Goal: Task Accomplishment & Management: Manage account settings

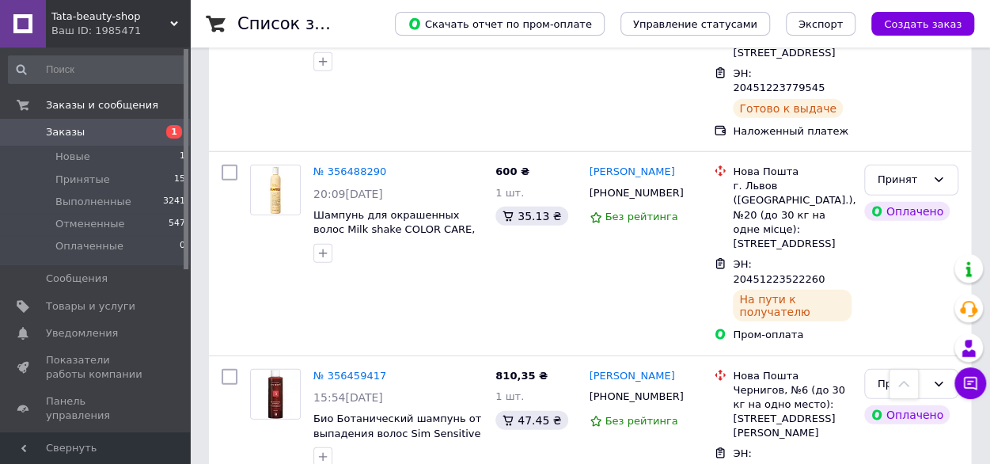
scroll to position [2061, 0]
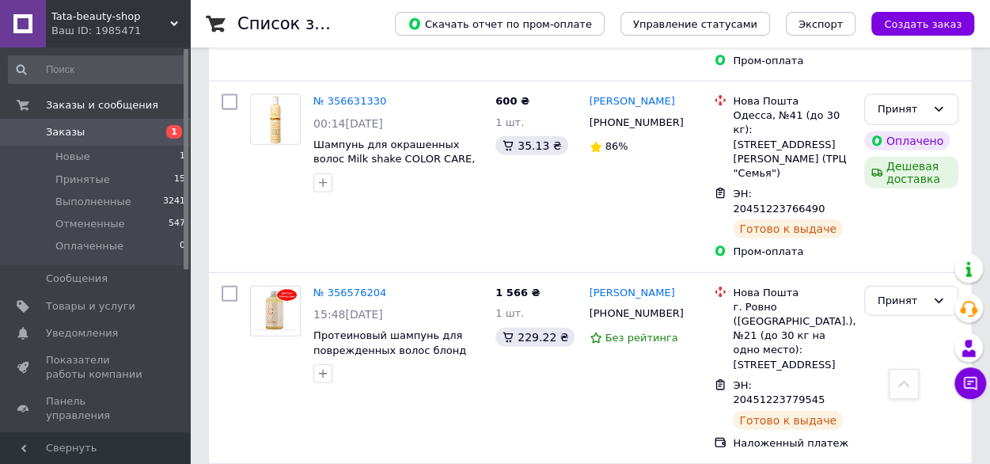
click at [84, 176] on span "Принятые" at bounding box center [82, 179] width 55 height 14
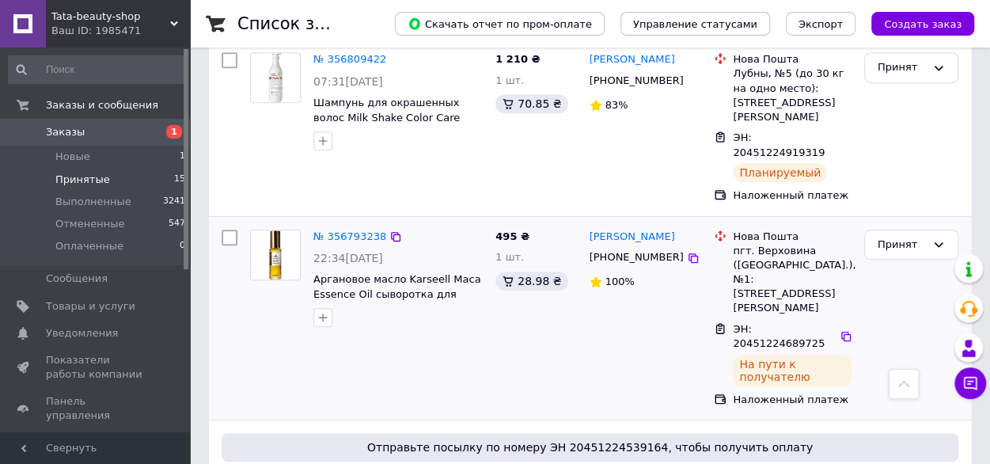
scroll to position [395, 0]
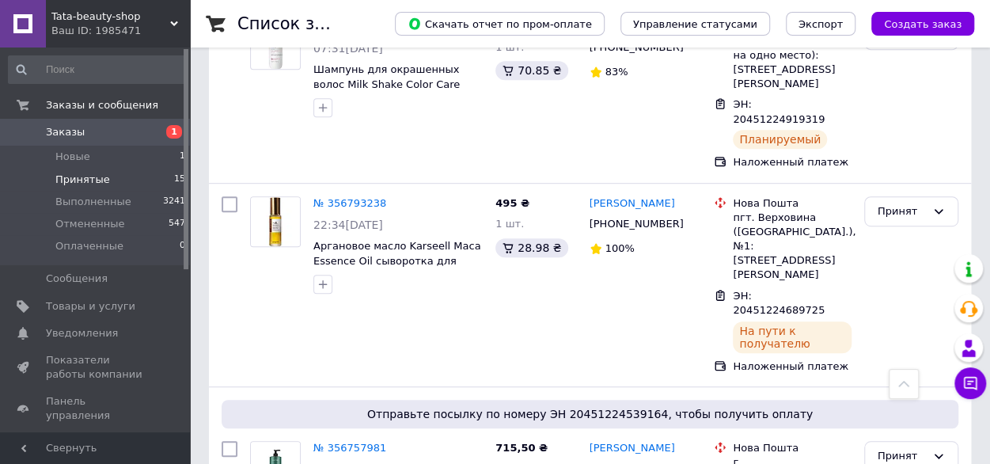
click at [345, 197] on link "№ 356793238" at bounding box center [349, 203] width 73 height 12
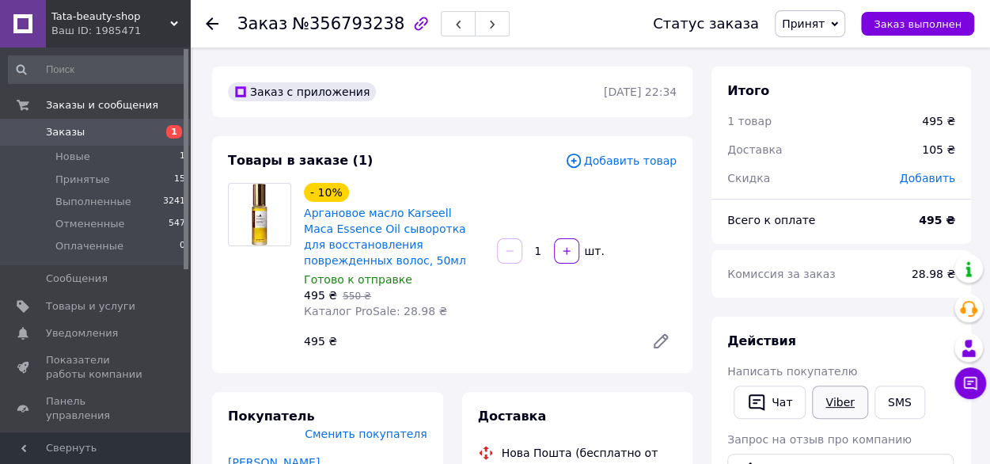
click at [839, 400] on link "Viber" at bounding box center [839, 401] width 55 height 33
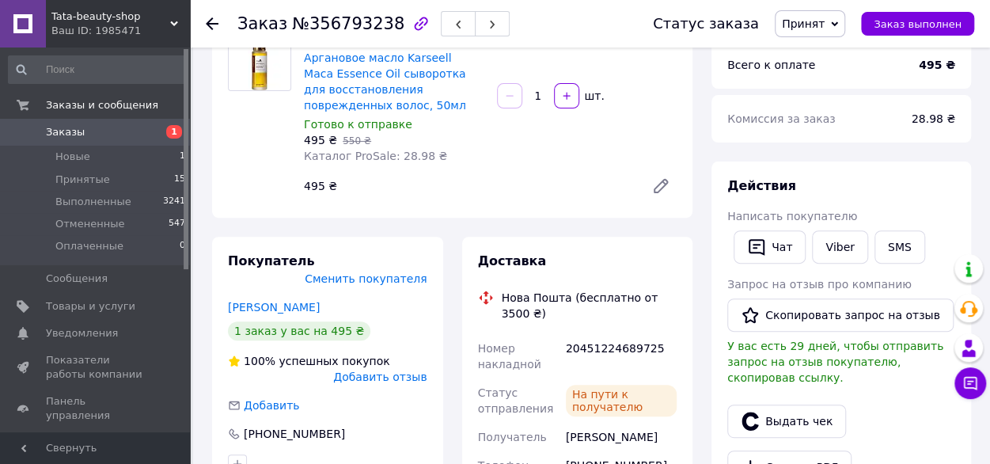
scroll to position [158, 0]
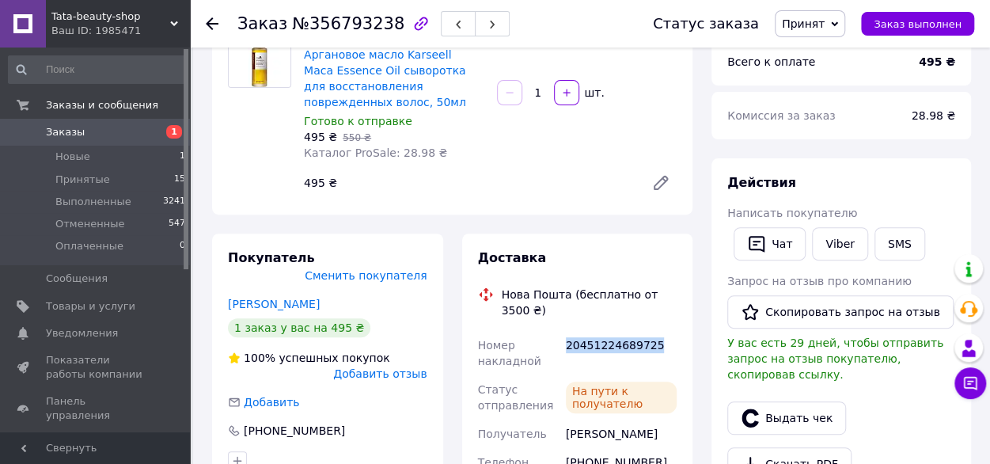
drag, startPoint x: 650, startPoint y: 338, endPoint x: 563, endPoint y: 327, distance: 87.7
click at [563, 331] on div "20451224689725" at bounding box center [620, 353] width 117 height 44
copy div "20451224689725"
click at [909, 245] on button "SMS" at bounding box center [899, 243] width 51 height 33
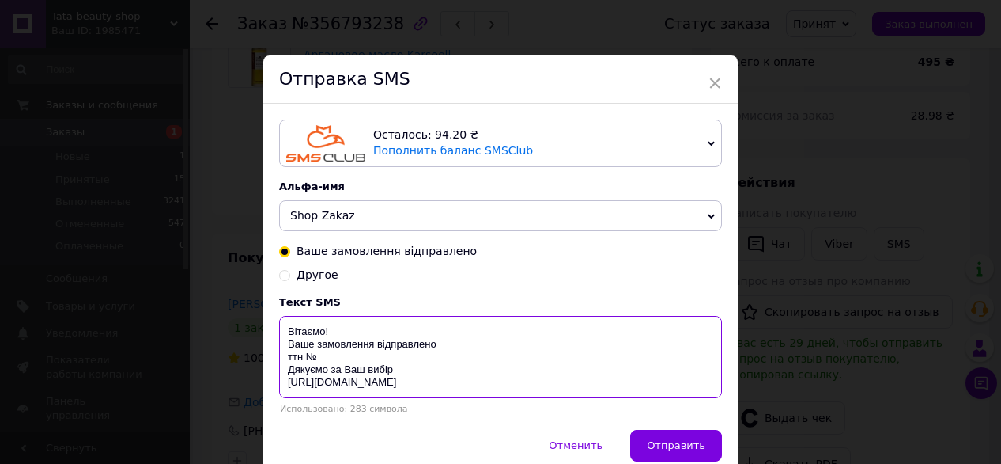
click at [329, 366] on textarea "Вітаємо! Ваше замовлення відправлено ттн № Дякуємо за Ваш вибір [URL][DOMAIN_NA…" at bounding box center [500, 357] width 443 height 82
click at [321, 361] on textarea "Вітаємо! Ваше замовлення відправлено ттн № Дякуємо за Ваш вибір [URL][DOMAIN_NA…" at bounding box center [500, 357] width 443 height 82
paste textarea "20451224689725"
drag, startPoint x: 283, startPoint y: 344, endPoint x: 407, endPoint y: 369, distance: 126.0
click at [407, 369] on textarea "Вітаємо! Ваше замовлення відправлено ттн № 20451224689725 Дякуємо за Ваш вибір …" at bounding box center [500, 357] width 443 height 82
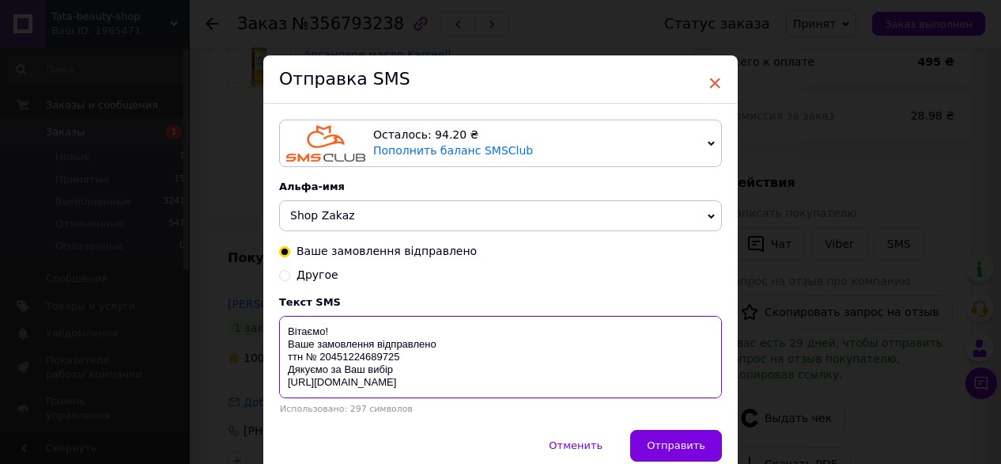
type textarea "Вітаємо! Ваше замовлення відправлено ттн № 20451224689725 Дякуємо за Ваш вибір …"
click at [712, 75] on span "×" at bounding box center [715, 83] width 14 height 27
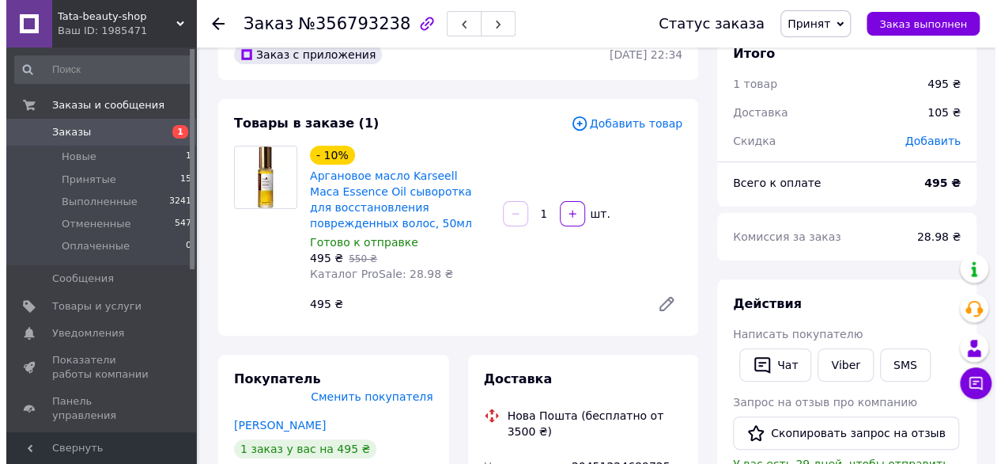
scroll to position [0, 0]
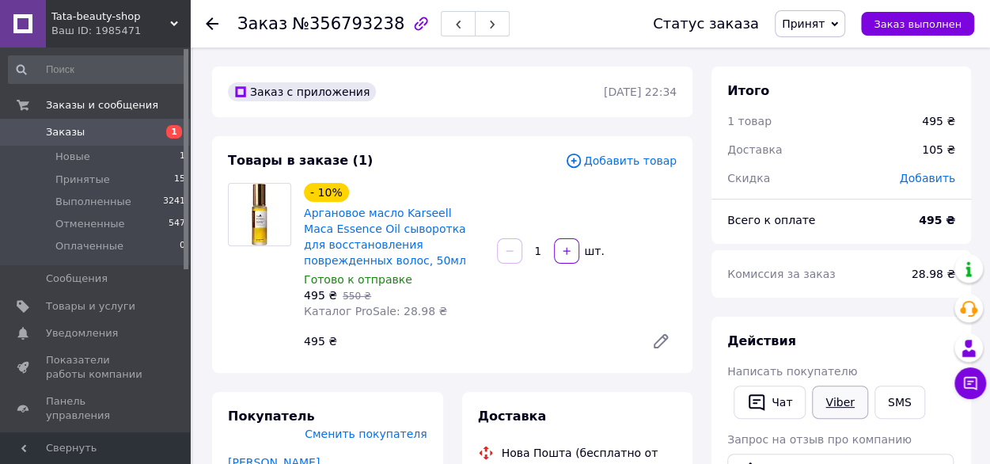
click at [837, 400] on link "Viber" at bounding box center [839, 401] width 55 height 33
click at [905, 404] on button "SMS" at bounding box center [899, 401] width 51 height 33
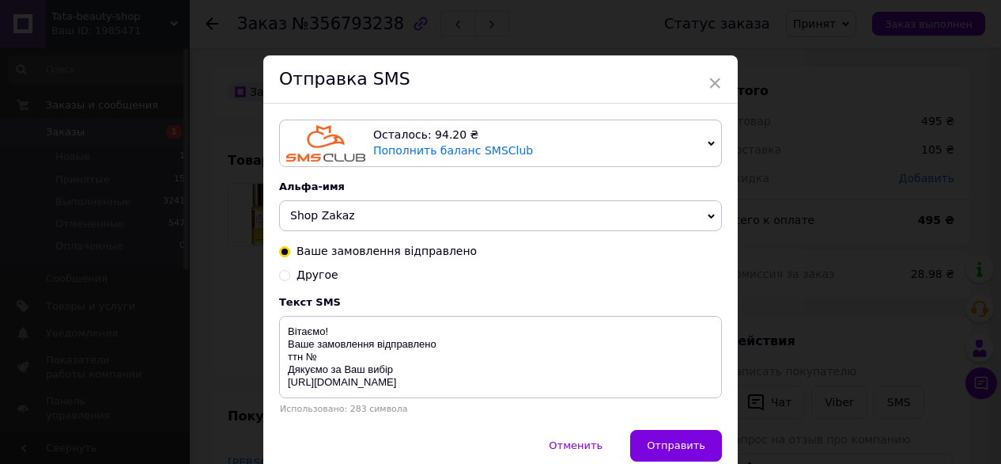
scroll to position [63, 0]
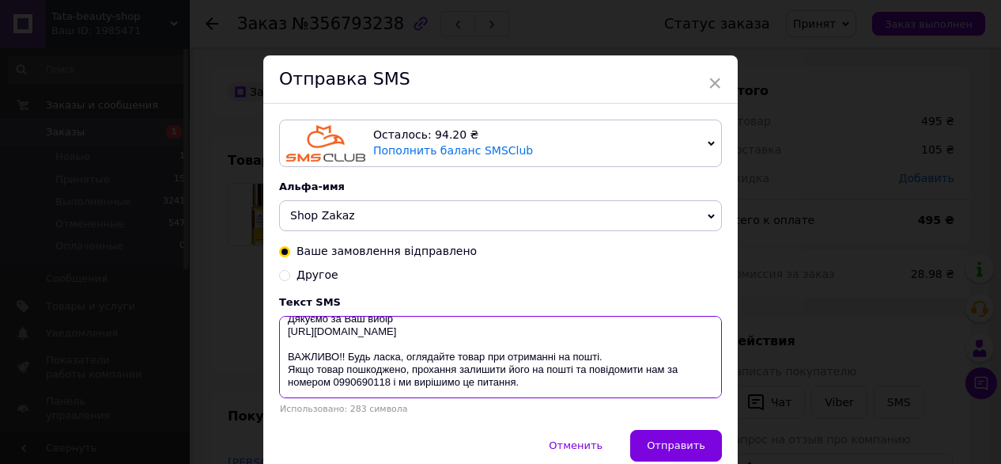
drag, startPoint x: 286, startPoint y: 347, endPoint x: 422, endPoint y: 398, distance: 145.2
click at [514, 380] on textarea "Вітаємо! Ваше замовлення відправлено ттн № Дякуємо за Ваш вибір [URL][DOMAIN_NA…" at bounding box center [500, 357] width 443 height 82
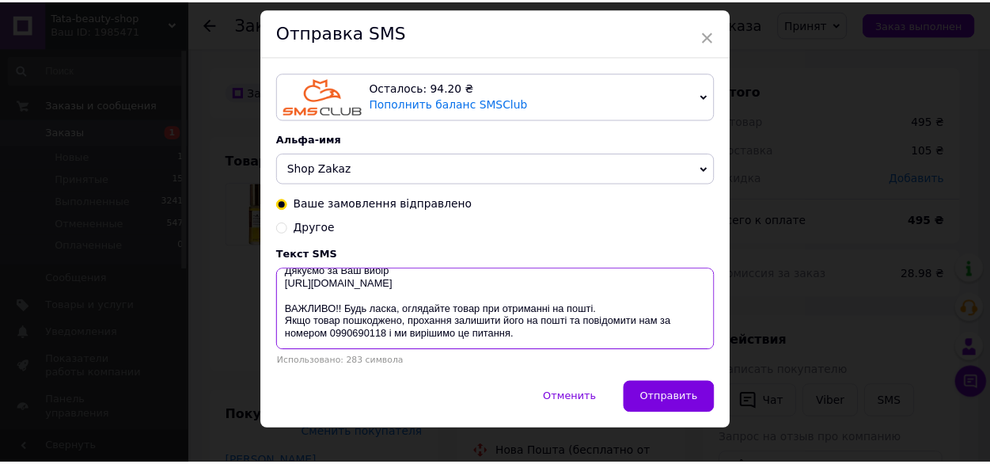
scroll to position [70, 0]
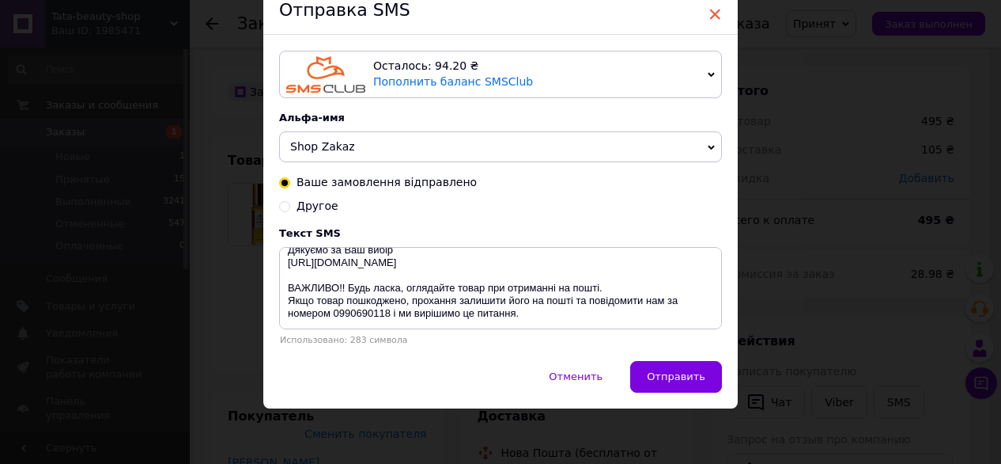
click at [710, 12] on span "×" at bounding box center [715, 14] width 14 height 27
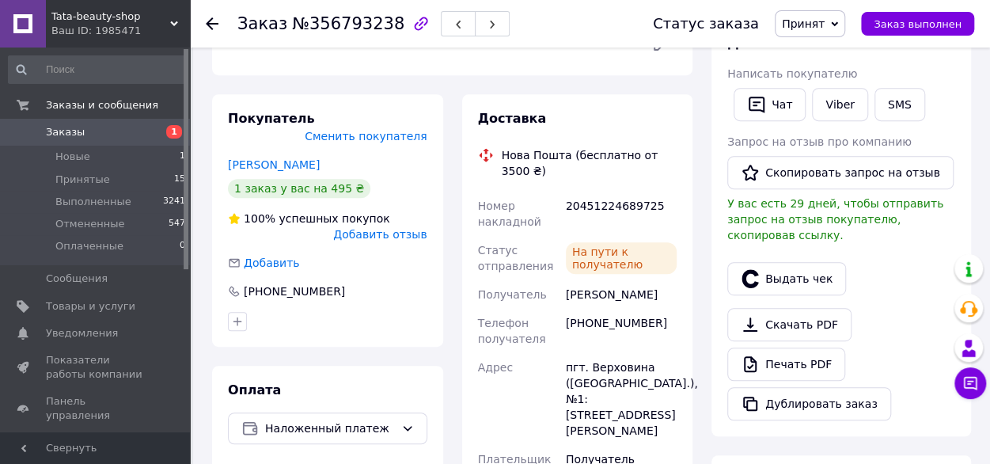
scroll to position [316, 0]
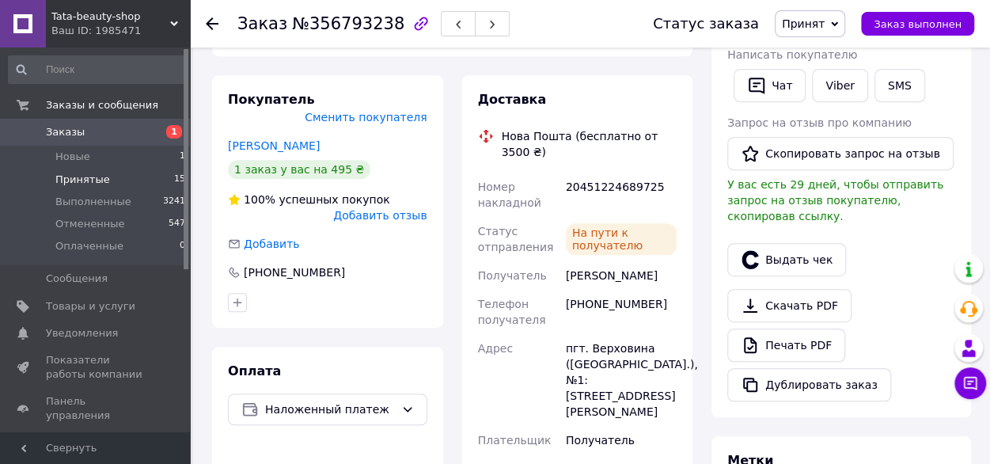
click at [75, 178] on span "Принятые" at bounding box center [82, 179] width 55 height 14
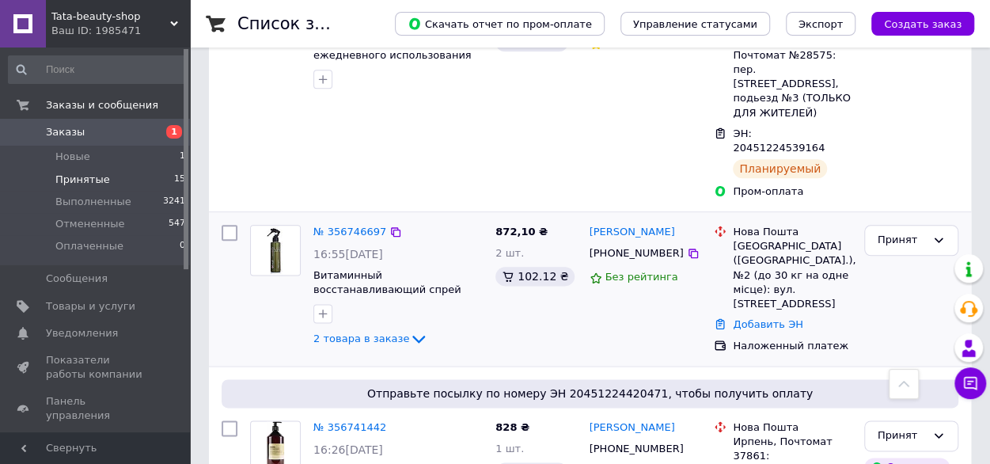
scroll to position [870, 0]
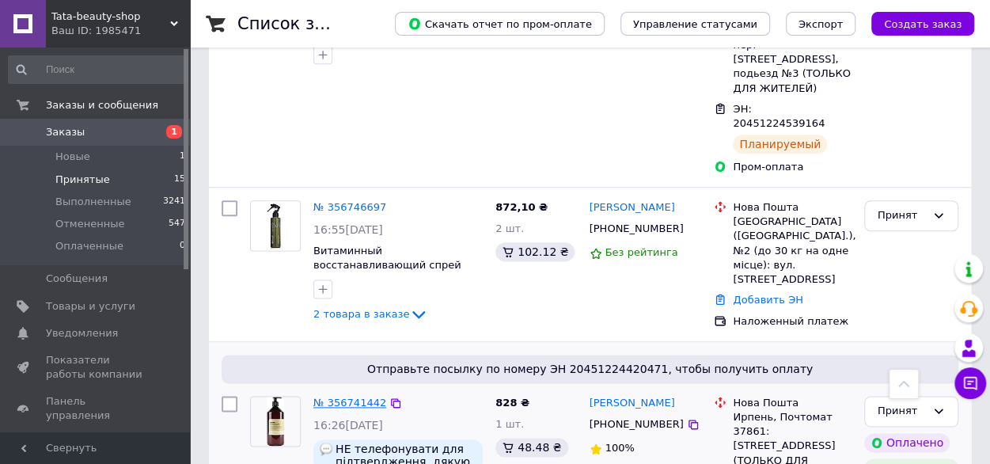
click at [360, 396] on link "№ 356741442" at bounding box center [349, 402] width 73 height 12
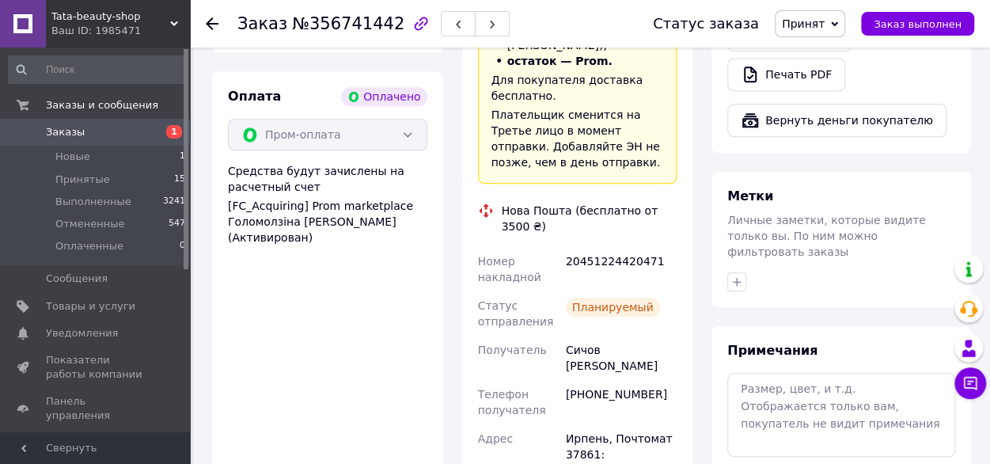
scroll to position [712, 0]
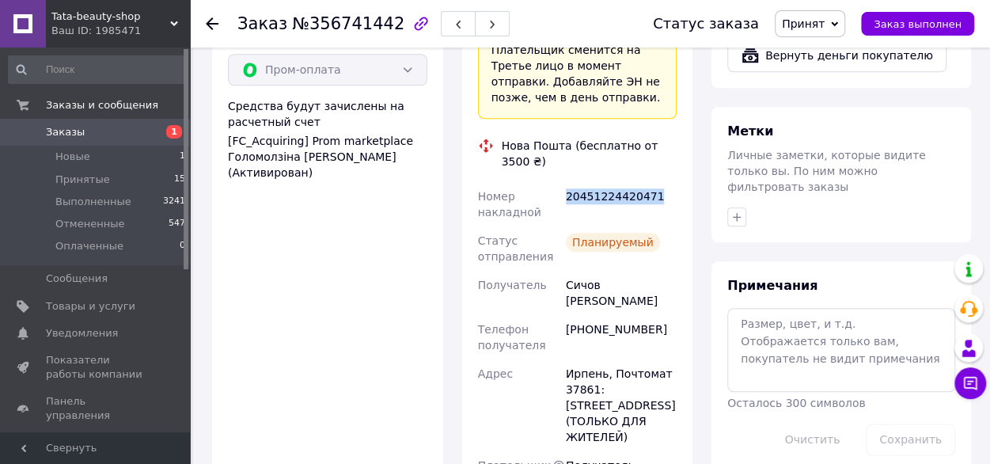
drag, startPoint x: 658, startPoint y: 135, endPoint x: 566, endPoint y: 140, distance: 92.7
click at [566, 182] on div "20451224420471" at bounding box center [620, 204] width 117 height 44
copy div "20451224420471"
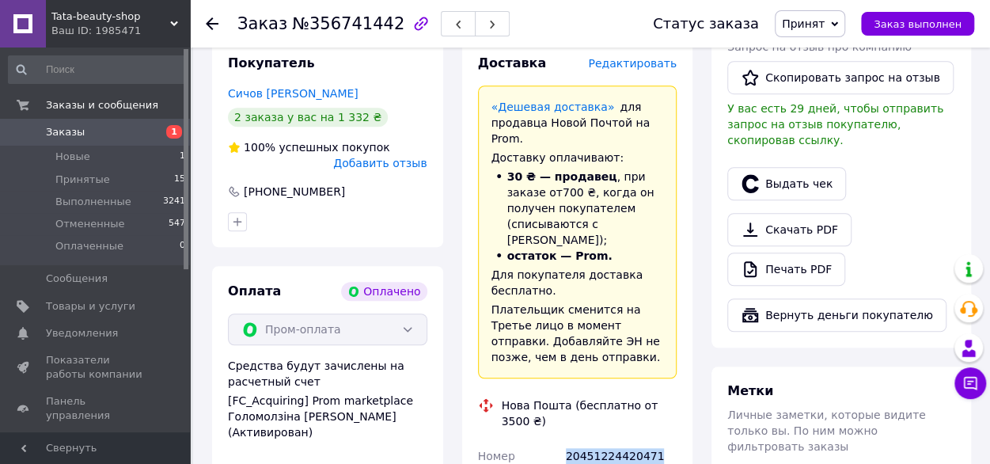
scroll to position [395, 0]
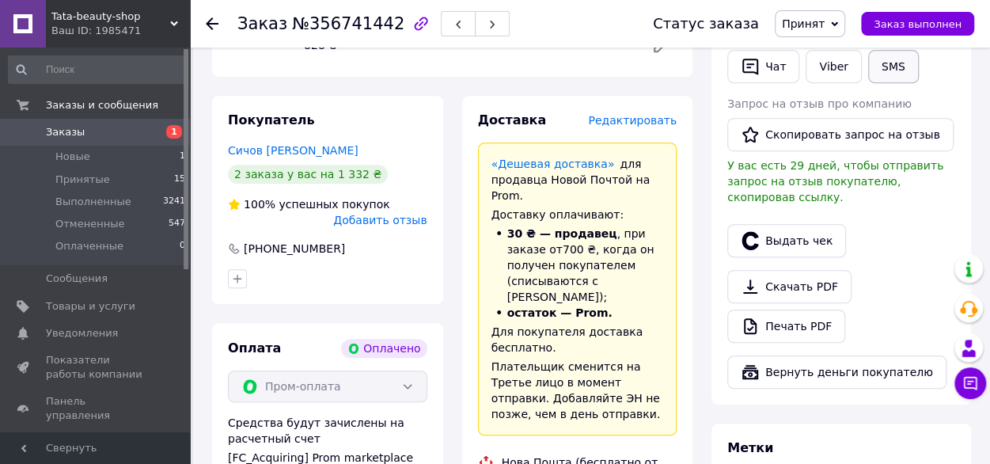
click at [896, 74] on button "SMS" at bounding box center [893, 66] width 51 height 33
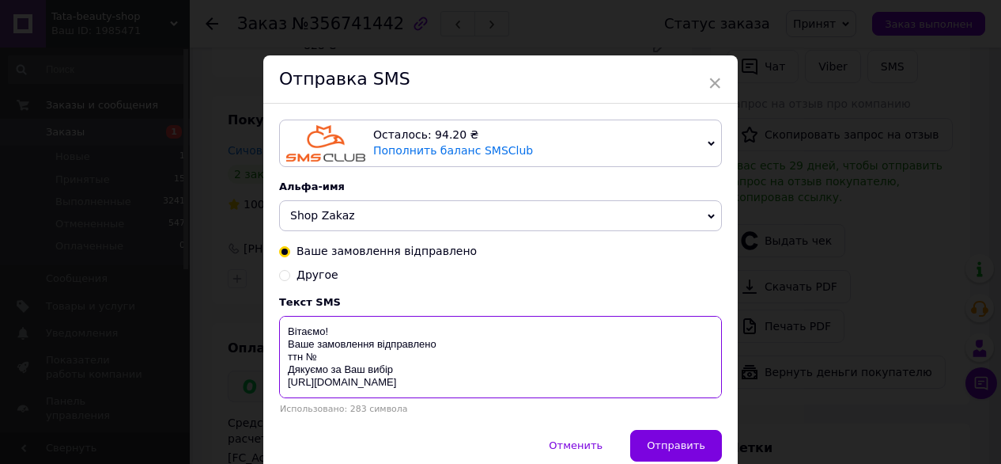
click at [329, 358] on textarea "Вітаємо! Ваше замовлення відправлено ттн № Дякуємо за Ваш вибір [URL][DOMAIN_NA…" at bounding box center [500, 357] width 443 height 82
paste textarea "20451224420471"
drag, startPoint x: 286, startPoint y: 347, endPoint x: 486, endPoint y: 382, distance: 203.1
click at [486, 382] on textarea "Вітаємо! Ваше замовлення відправлено ттн № 20451224420471 Дякуємо за Ваш вибір …" at bounding box center [500, 357] width 443 height 82
type textarea "Вітаємо! Ваше замовлення відправлено ттн № 20451224420471 Дякуємо за Ваш вибір …"
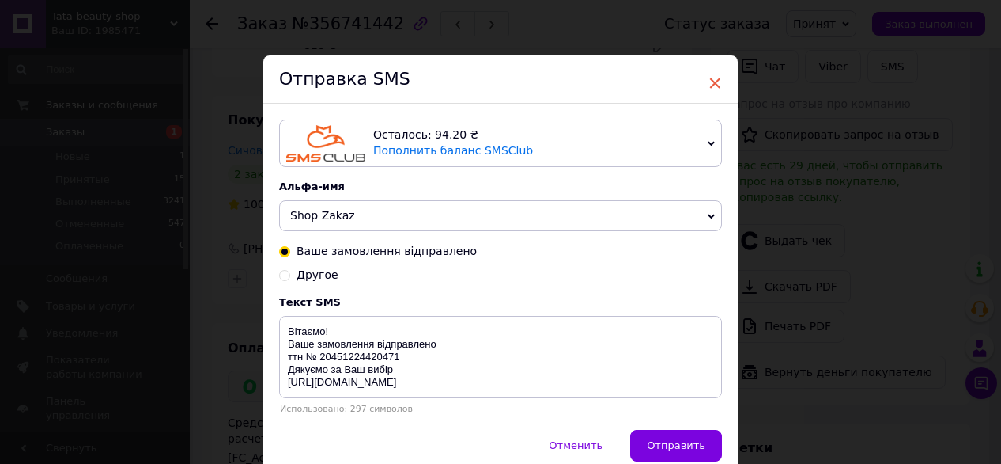
click at [709, 80] on span "×" at bounding box center [715, 83] width 14 height 27
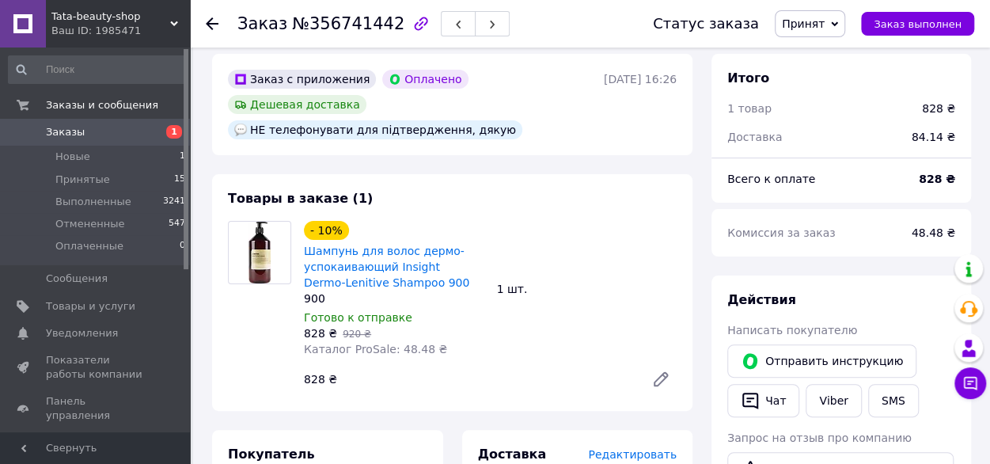
scroll to position [158, 0]
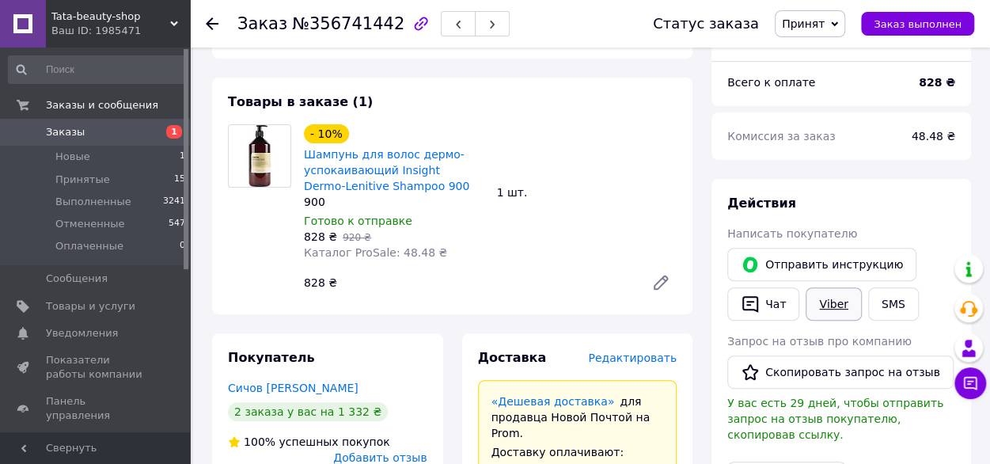
click at [831, 300] on link "Viber" at bounding box center [832, 303] width 55 height 33
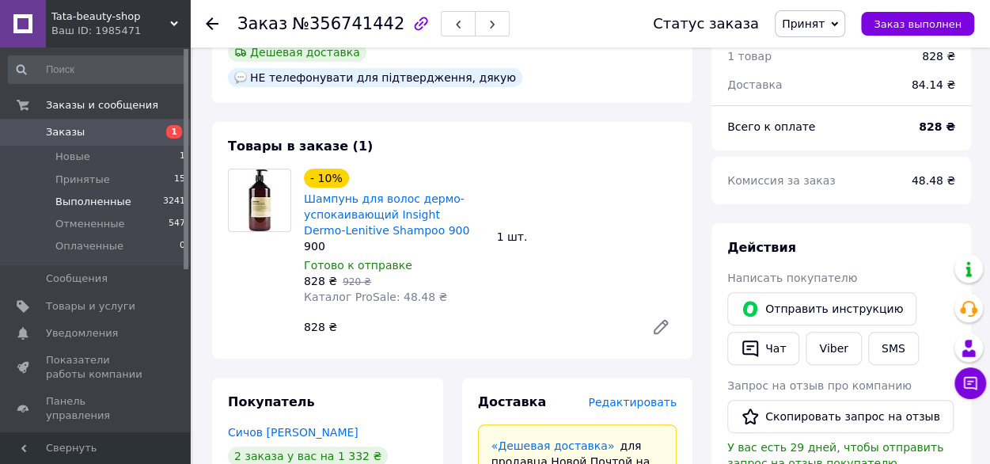
scroll to position [0, 0]
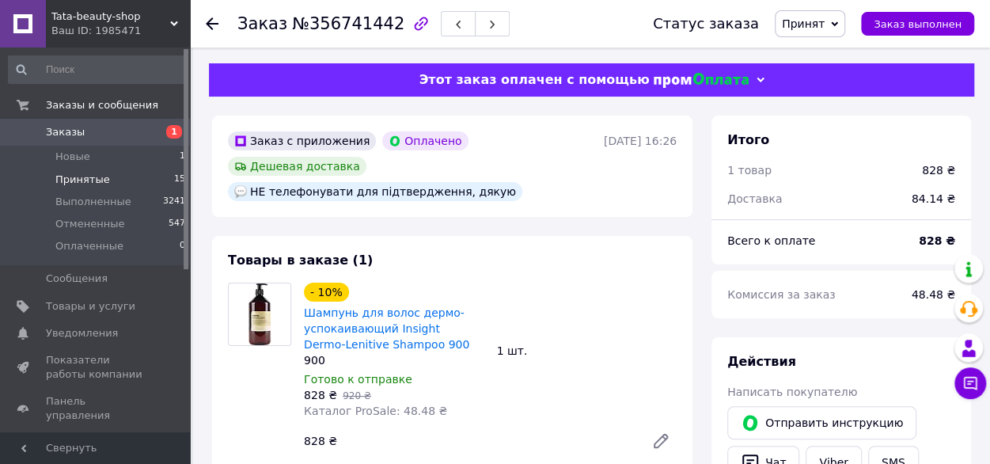
click at [81, 179] on span "Принятые" at bounding box center [82, 179] width 55 height 14
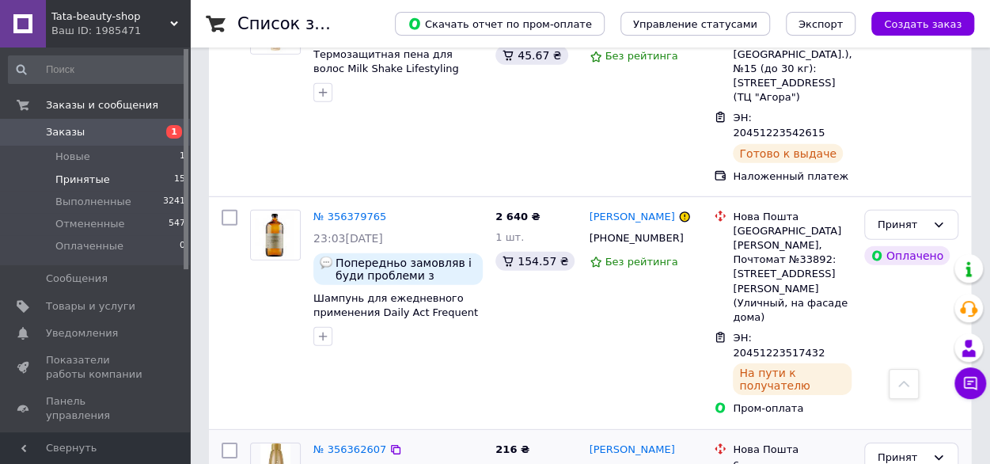
scroll to position [2294, 0]
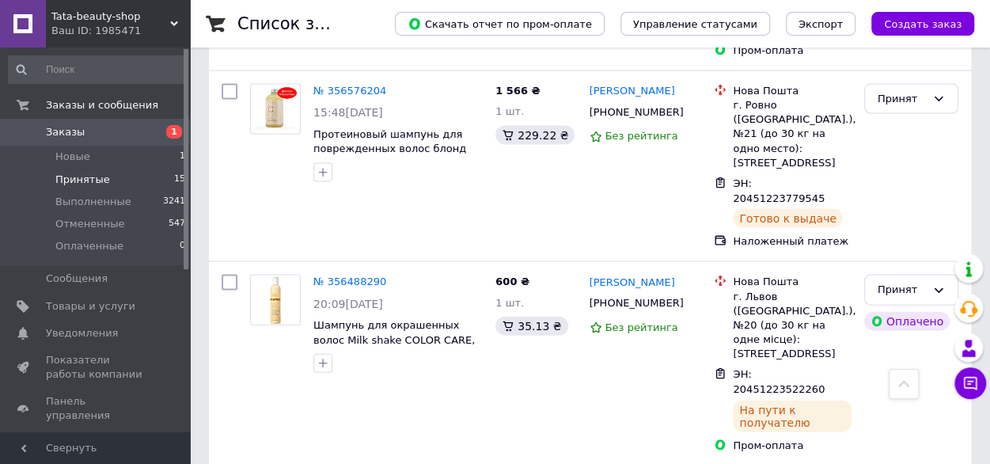
scroll to position [1970, 0]
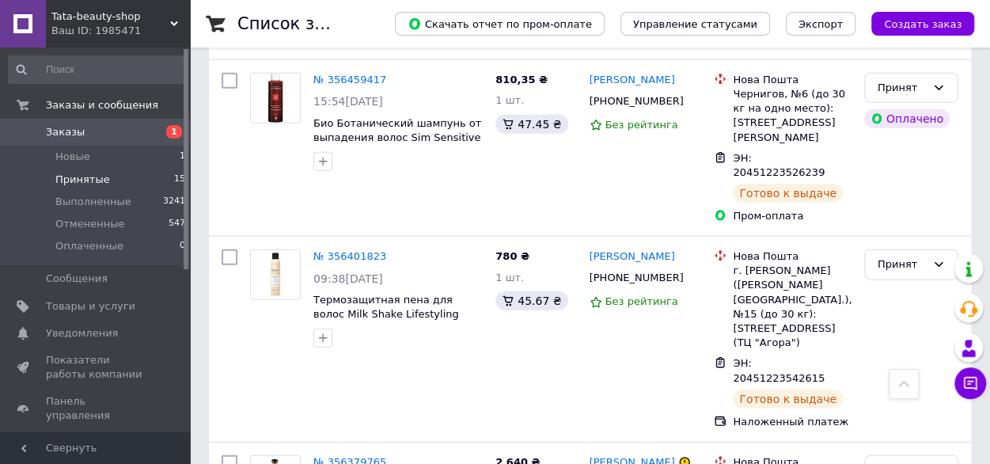
click at [85, 183] on span "Принятые" at bounding box center [82, 179] width 55 height 14
click at [106, 306] on span "Товары и услуги" at bounding box center [90, 306] width 89 height 14
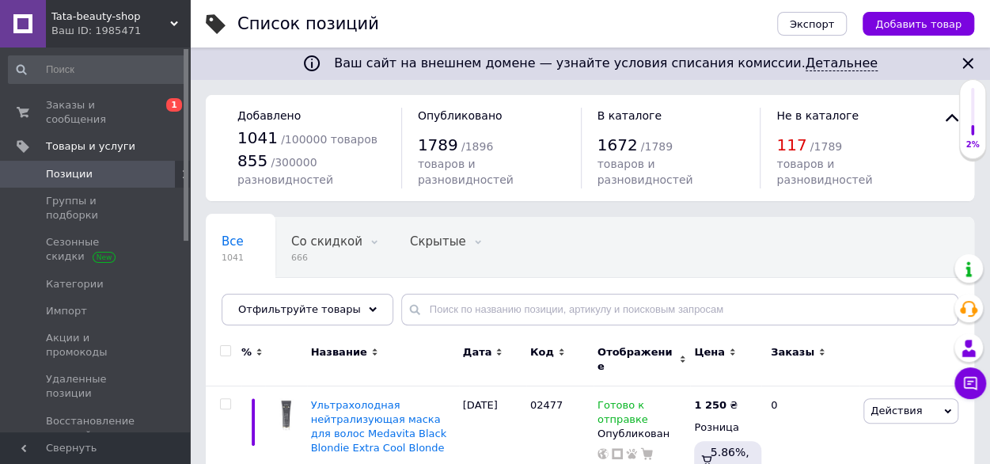
click at [969, 59] on icon "Закрыть" at bounding box center [967, 63] width 19 height 19
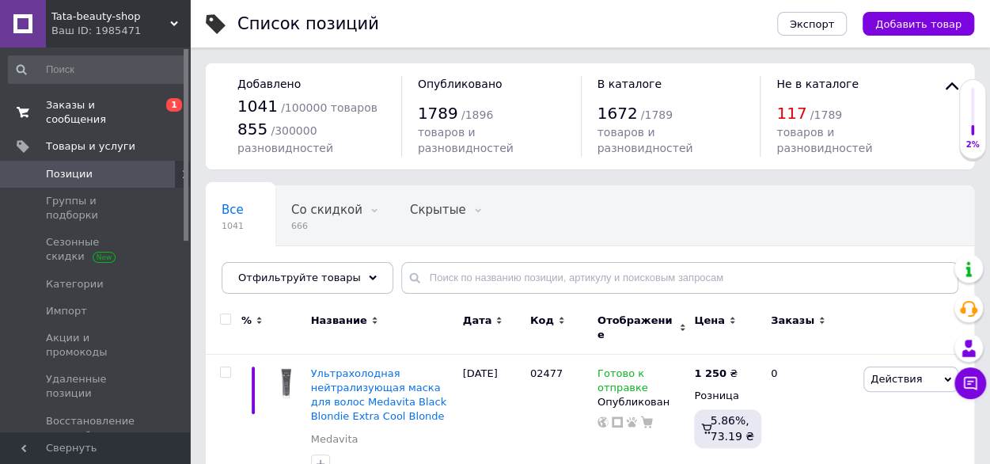
drag, startPoint x: 98, startPoint y: 108, endPoint x: 98, endPoint y: 117, distance: 8.7
click at [97, 108] on span "Заказы и сообщения" at bounding box center [96, 112] width 100 height 28
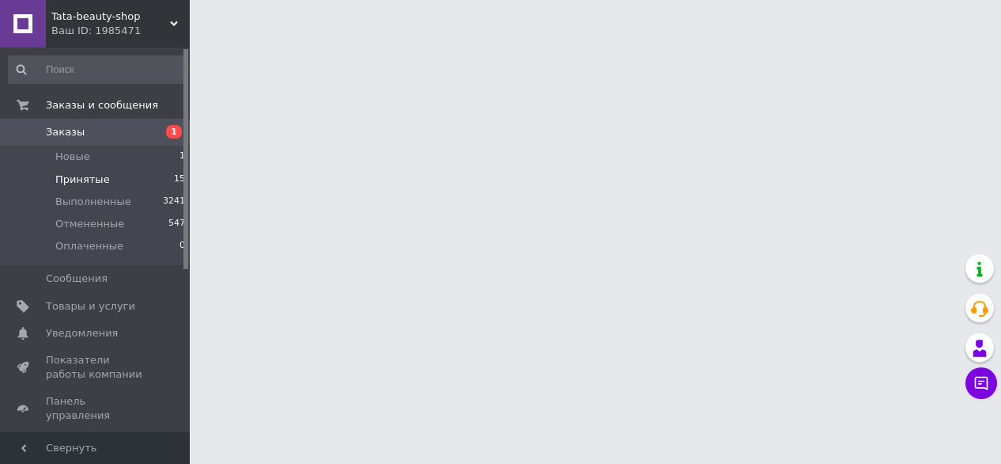
click at [92, 179] on span "Принятые" at bounding box center [82, 179] width 55 height 14
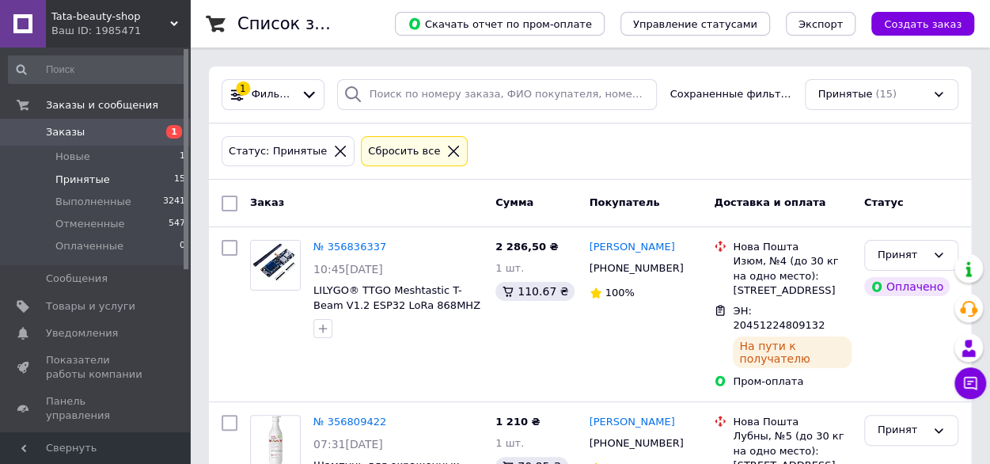
click at [93, 180] on span "Принятые" at bounding box center [82, 179] width 55 height 14
click at [91, 160] on li "Новые 1" at bounding box center [97, 157] width 195 height 22
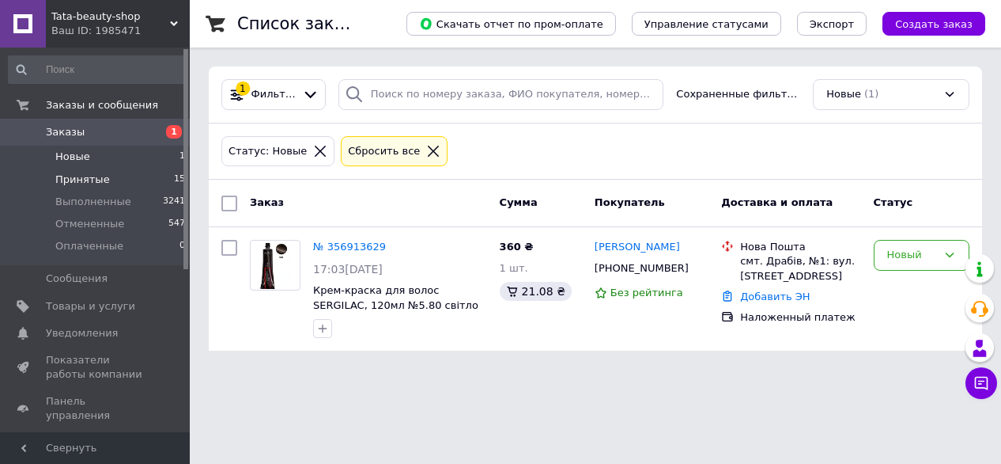
click at [92, 182] on span "Принятые" at bounding box center [82, 179] width 55 height 14
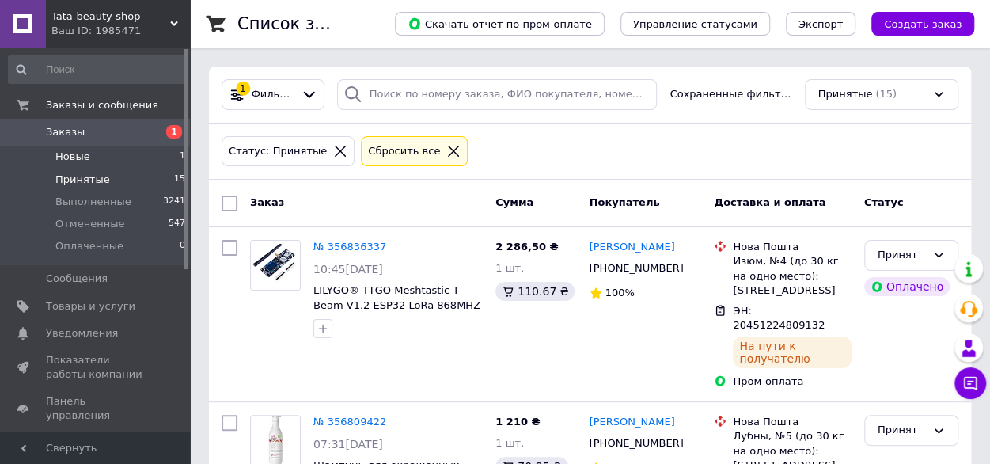
click at [85, 159] on span "Новые" at bounding box center [72, 156] width 35 height 14
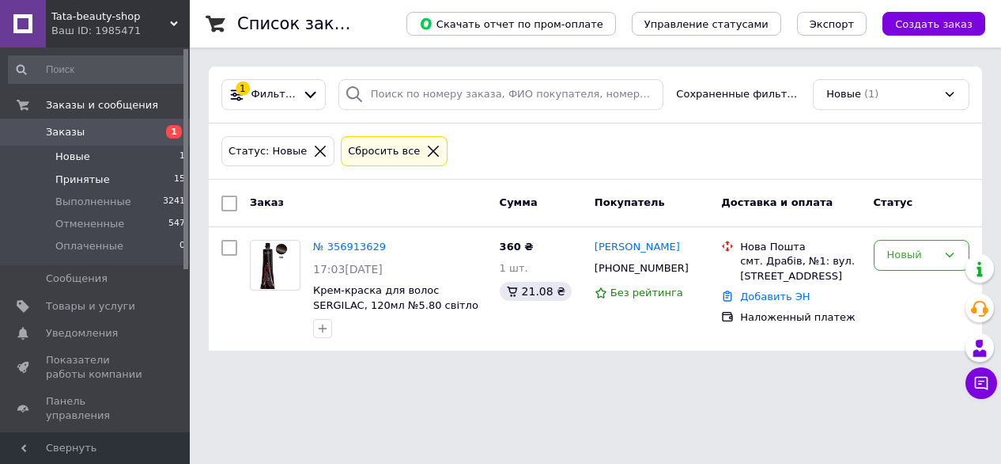
click at [77, 178] on span "Принятые" at bounding box center [82, 179] width 55 height 14
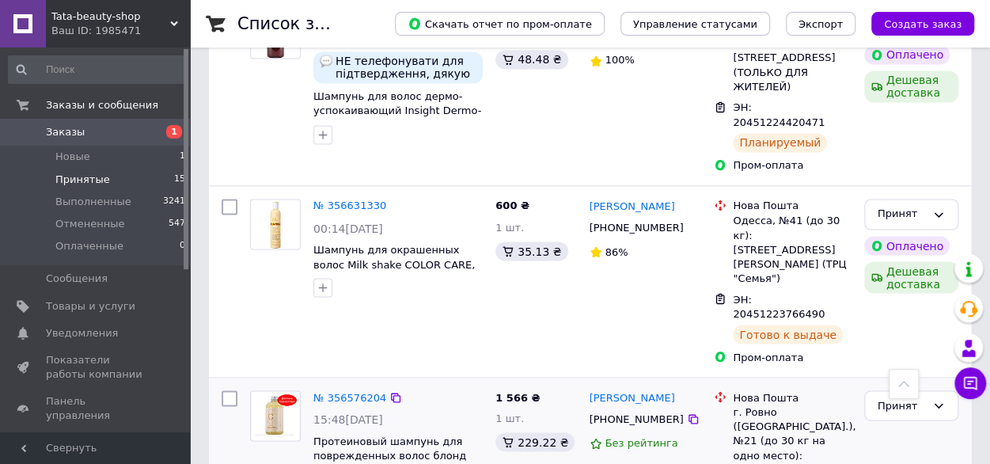
scroll to position [1345, 0]
